Goal: Task Accomplishment & Management: Manage account settings

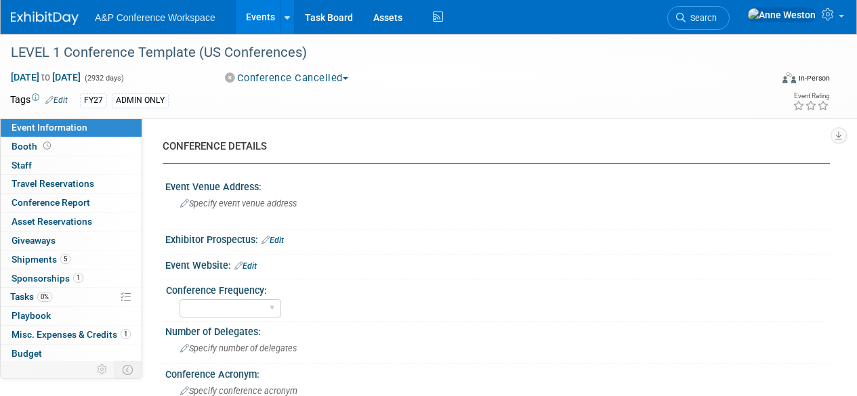
select select "Level 1"
select select "In-Person Booth"
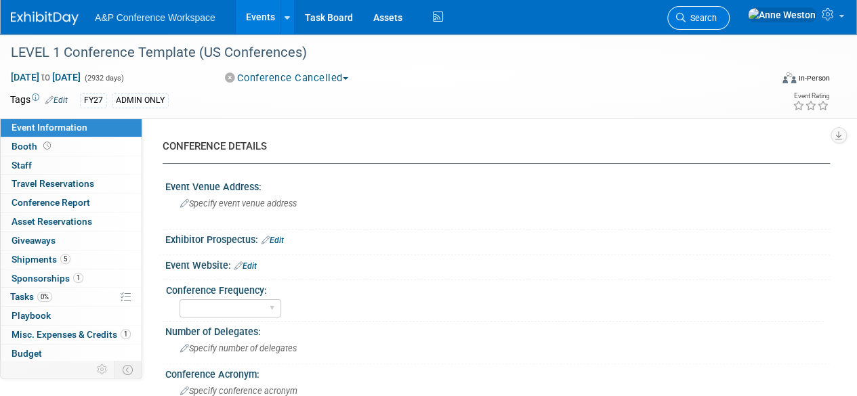
click at [717, 18] on span "Search" at bounding box center [701, 18] width 31 height 10
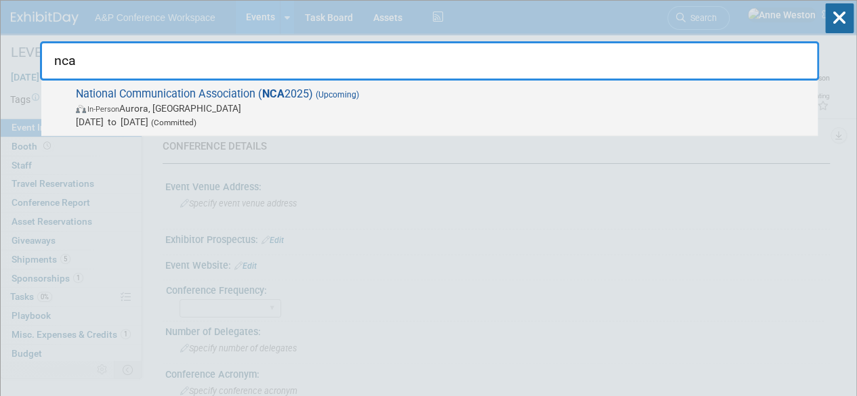
type input "nca"
click at [167, 108] on span "In-Person Aurora, CO" at bounding box center [443, 109] width 735 height 14
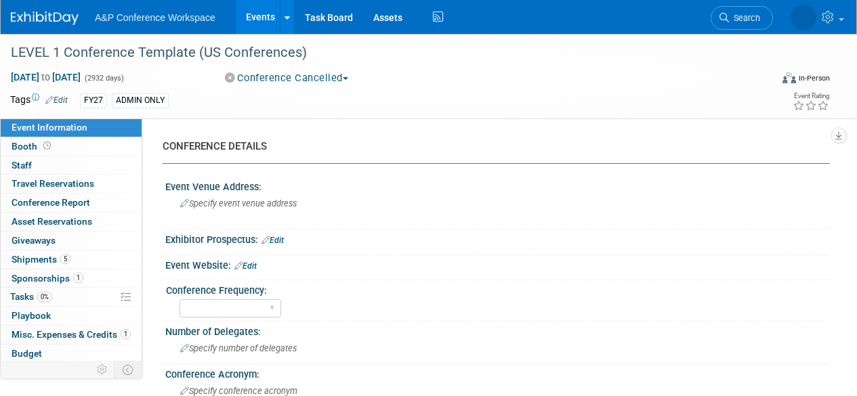
select select "Level 1"
select select "In-Person Booth"
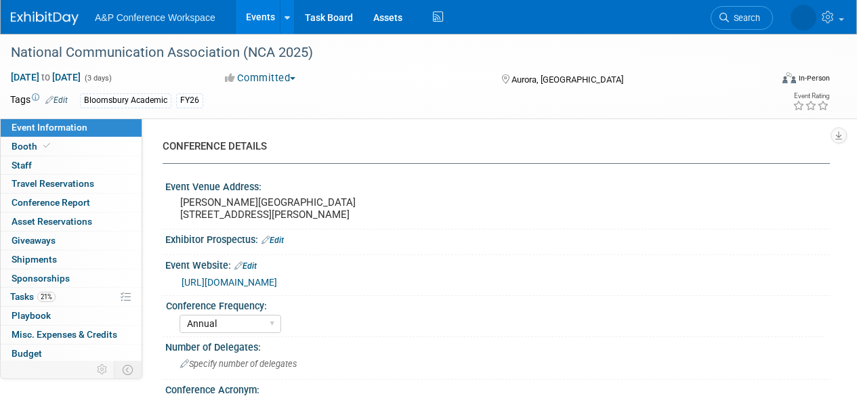
select select "Annual"
select select "Level 2"
select select "In-Person Booth"
select select "Communication"
select select "Bloomsbury Academic"
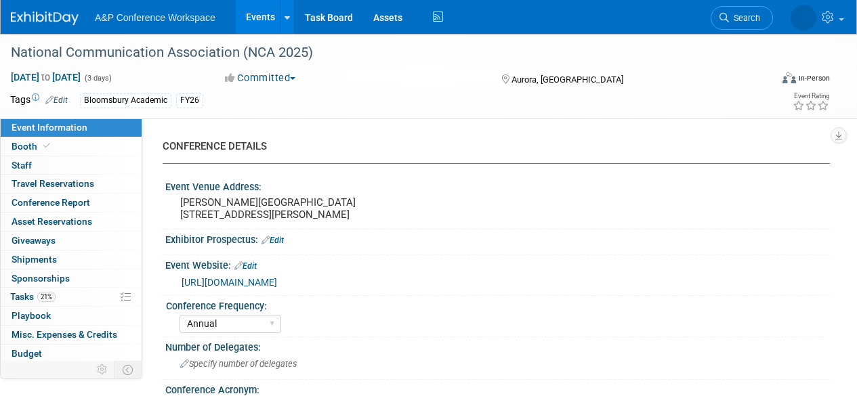
select select "[PERSON_NAME]"
select select "Networking/Commissioning"
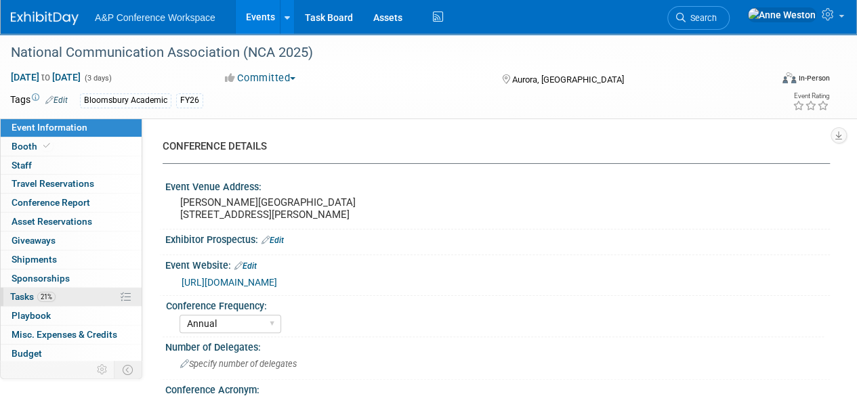
click at [54, 294] on span "21%" at bounding box center [46, 297] width 18 height 10
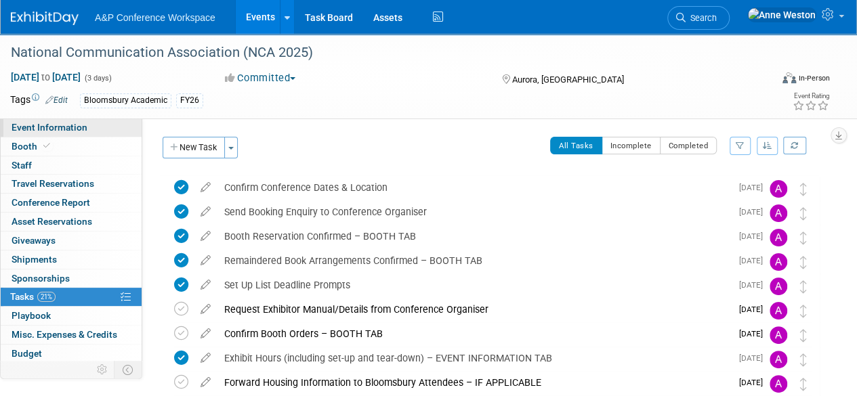
click at [62, 127] on span "Event Information" at bounding box center [50, 127] width 76 height 11
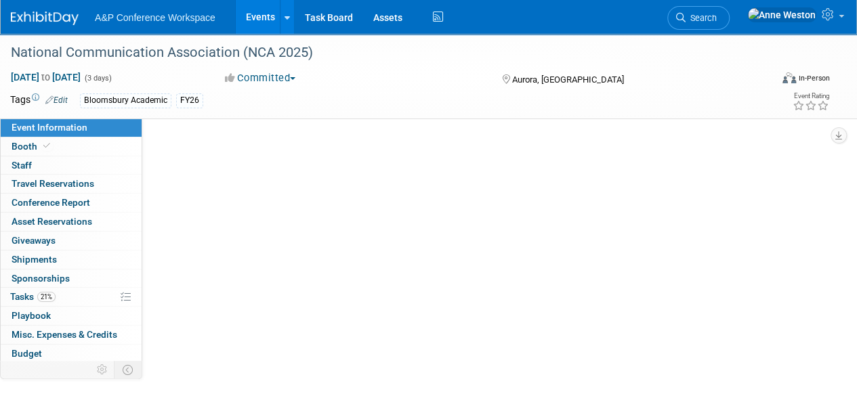
select select "Annual"
select select "Level 2"
select select "In-Person Booth"
select select "Communication"
select select "Bloomsbury Academic"
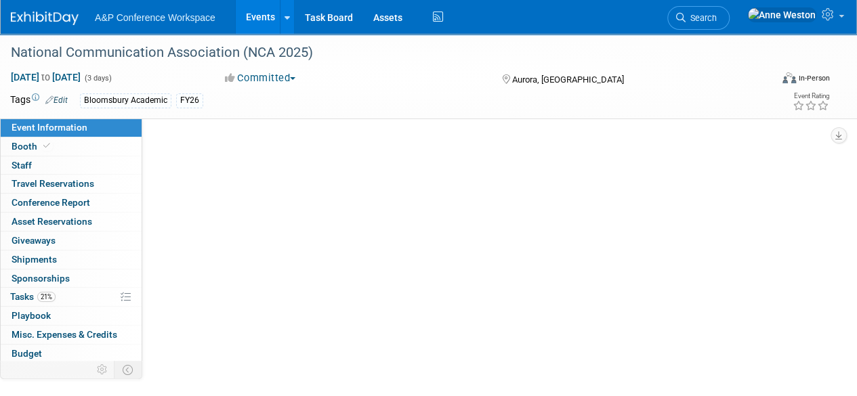
select select "Amanda Oney"
select select "Ami Reitmeier"
select select "Networking/Commissioning"
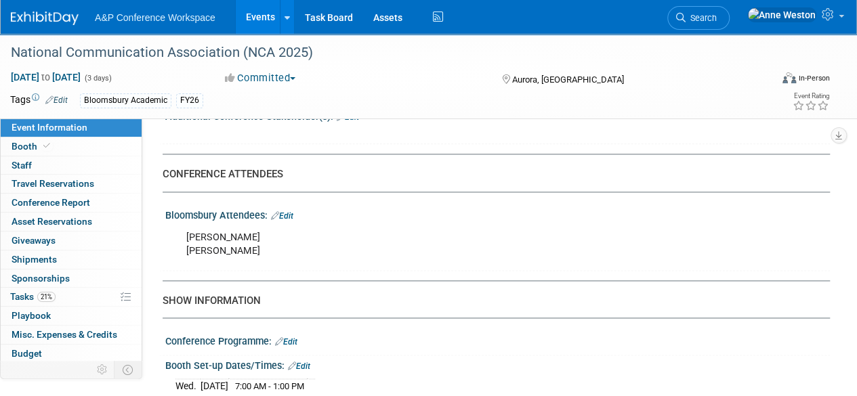
scroll to position [813, 0]
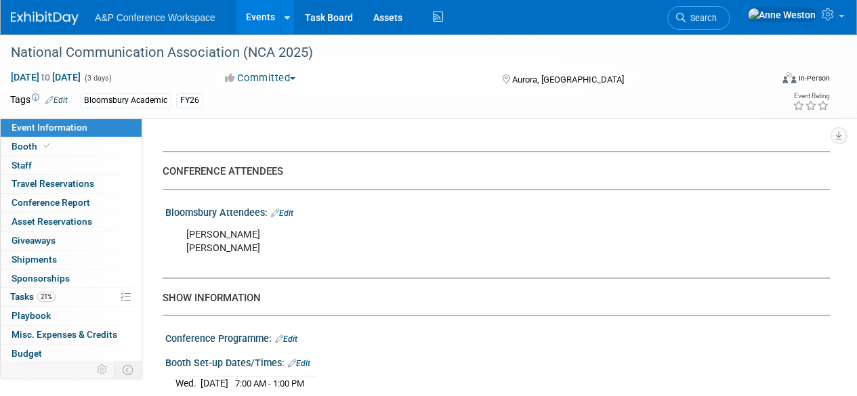
click at [293, 218] on link "Edit" at bounding box center [282, 213] width 22 height 9
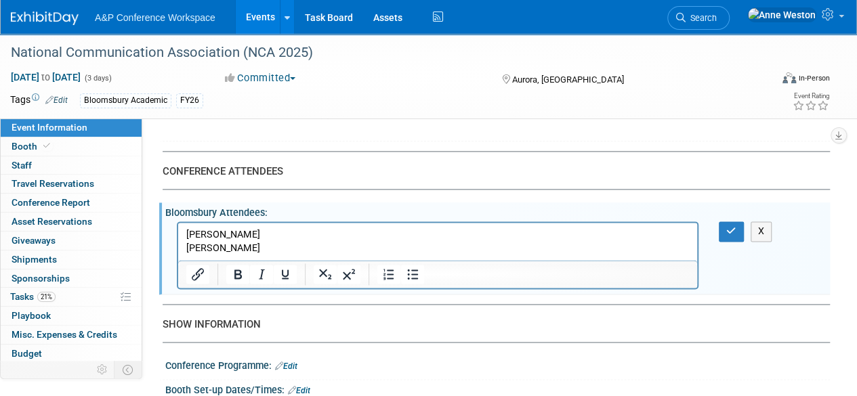
scroll to position [0, 0]
drag, startPoint x: 281, startPoint y: 250, endPoint x: 182, endPoint y: 250, distance: 98.3
click at [182, 250] on html "Jessie Tepper Natalie Mandziuk" at bounding box center [437, 239] width 519 height 33
click at [731, 236] on icon "button" at bounding box center [732, 230] width 10 height 9
